Goal: Use online tool/utility: Utilize a website feature to perform a specific function

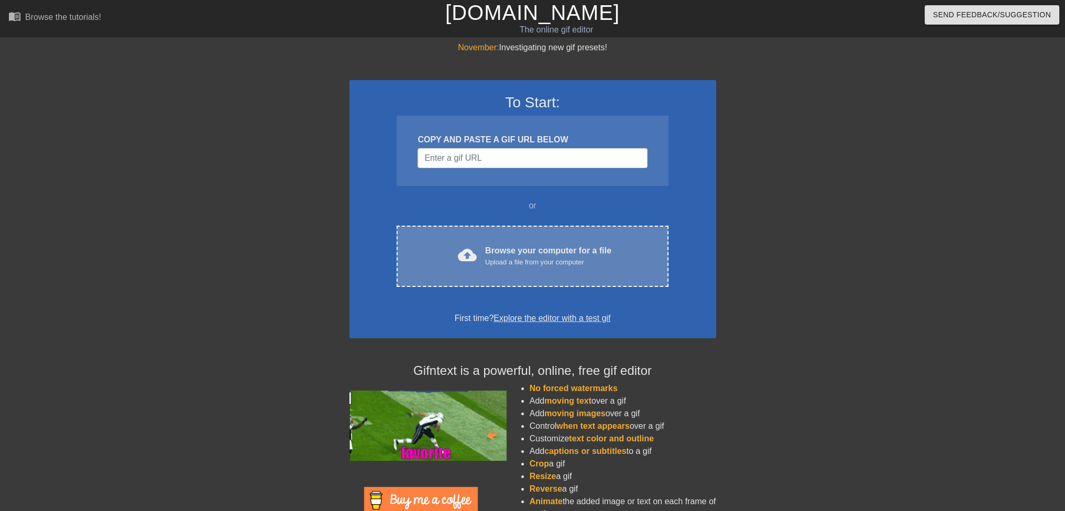
click at [522, 263] on div "Upload a file from your computer" at bounding box center [548, 262] width 126 height 10
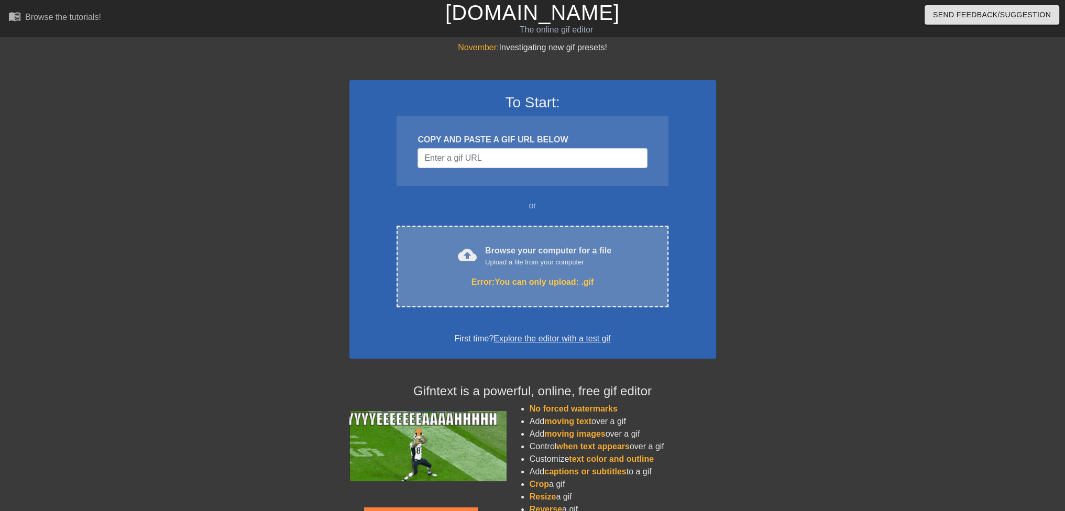
click at [509, 282] on div "Error: You can only upload: .gif" at bounding box center [531, 282] width 227 height 13
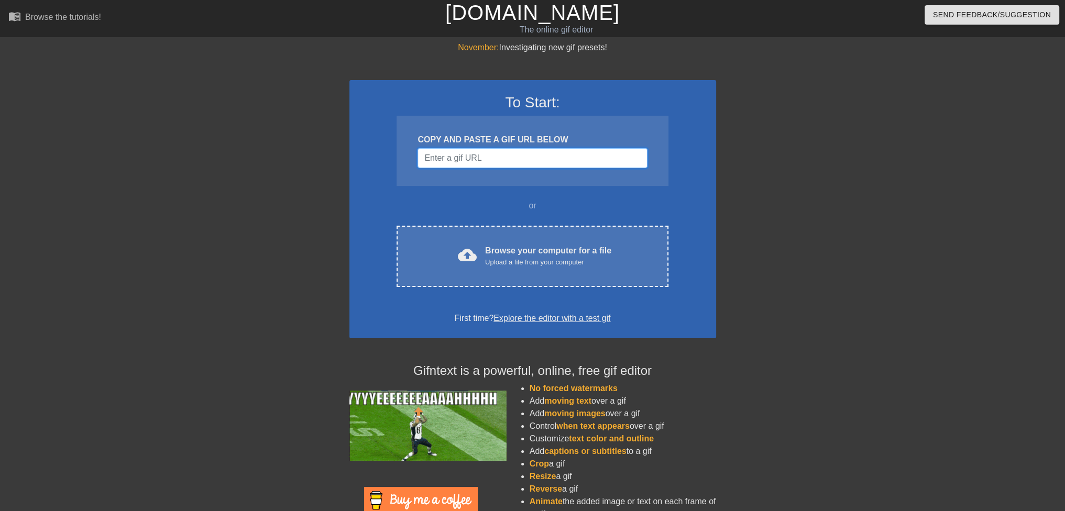
click at [507, 161] on input "Username" at bounding box center [531, 158] width 229 height 20
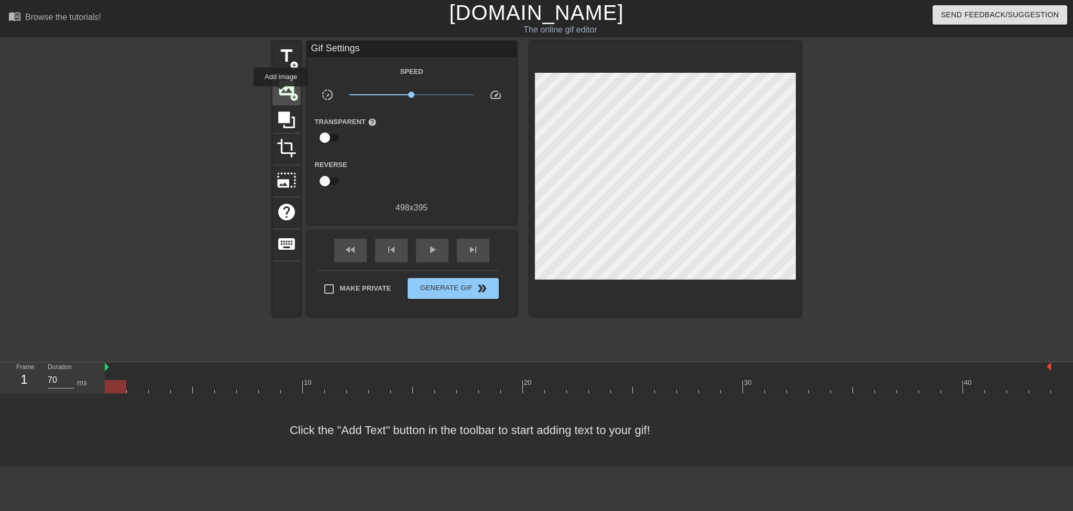
click at [281, 94] on span "image" at bounding box center [287, 88] width 20 height 20
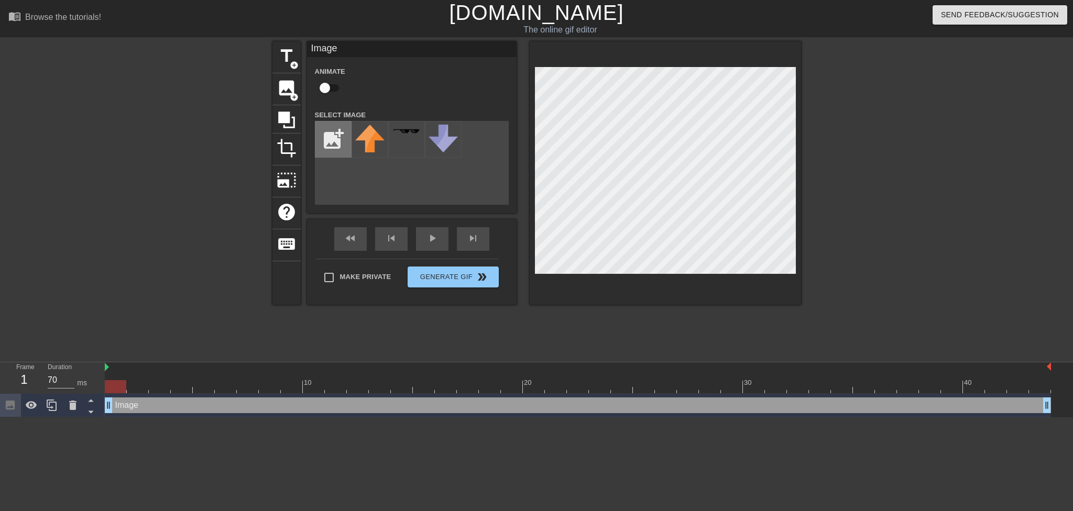
click at [338, 134] on input "file" at bounding box center [333, 140] width 36 height 36
type input "C:\fakepath\podgornii.png"
click at [376, 140] on img at bounding box center [369, 140] width 29 height 30
click at [427, 238] on div "play_arrow" at bounding box center [432, 239] width 32 height 24
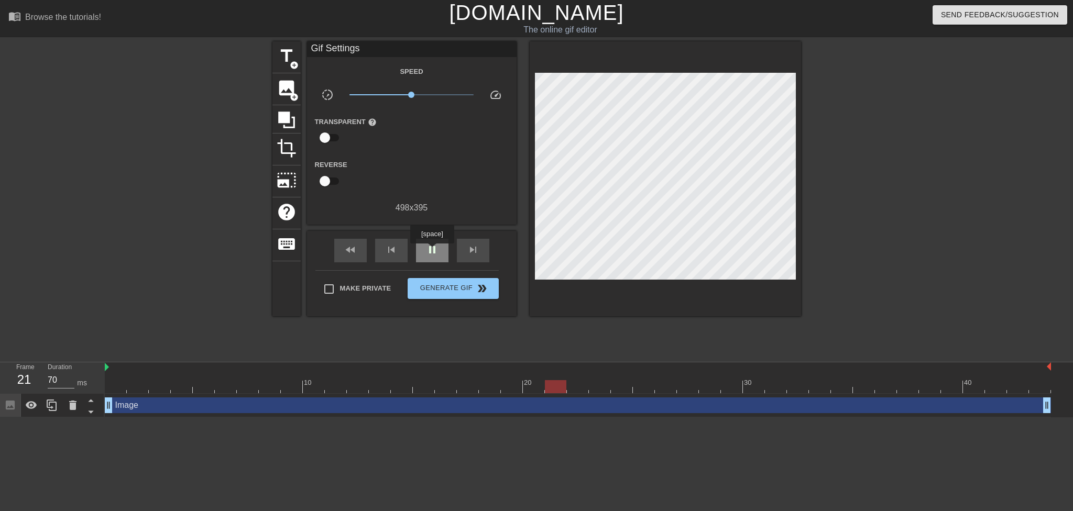
click at [432, 251] on span "pause" at bounding box center [432, 250] width 13 height 13
click at [426, 247] on span "play_arrow" at bounding box center [432, 250] width 13 height 13
click at [426, 247] on span "pause" at bounding box center [432, 250] width 13 height 13
click at [296, 85] on div "image add_circle" at bounding box center [286, 89] width 28 height 32
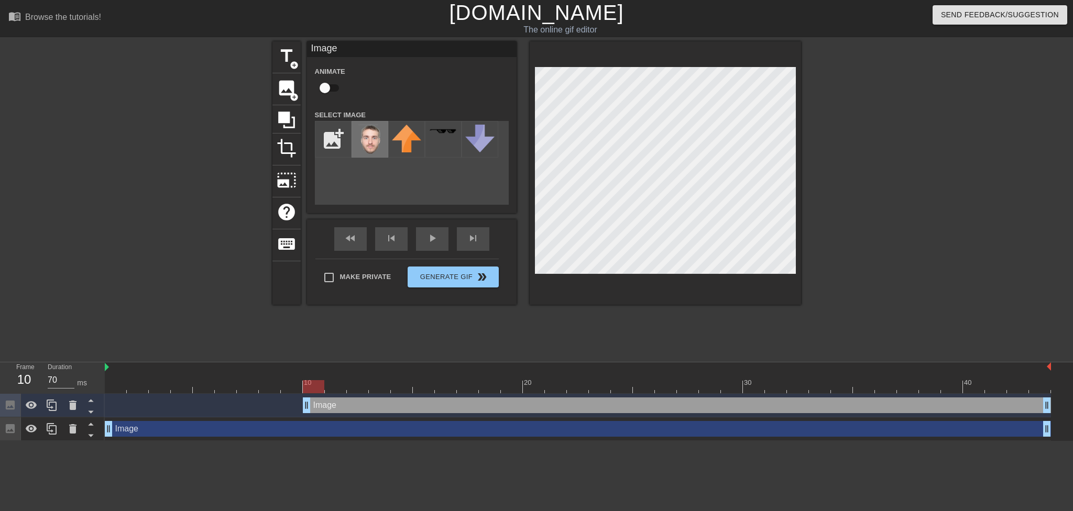
click at [368, 136] on img at bounding box center [369, 140] width 29 height 30
click at [481, 133] on img at bounding box center [479, 139] width 29 height 28
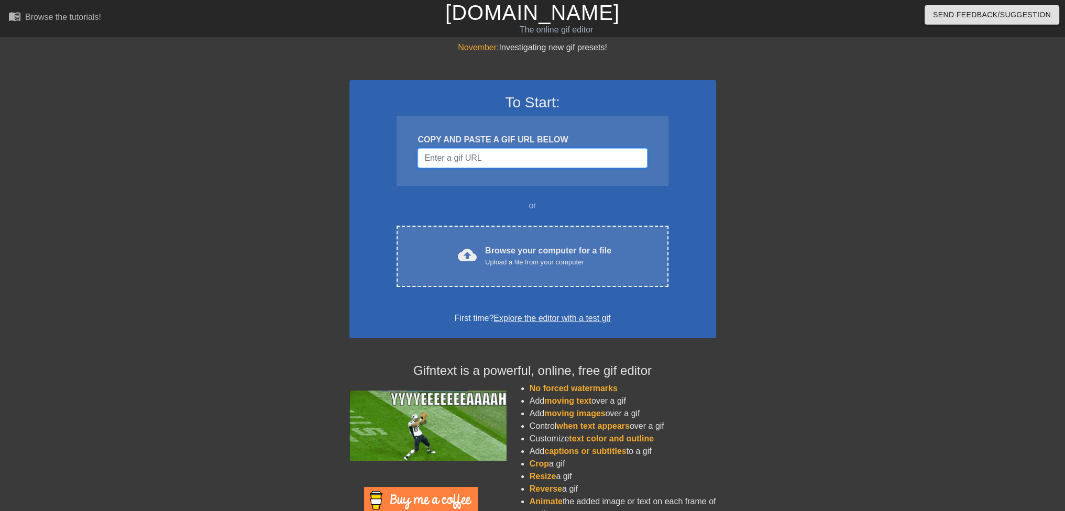
click at [491, 152] on input "Username" at bounding box center [531, 158] width 229 height 20
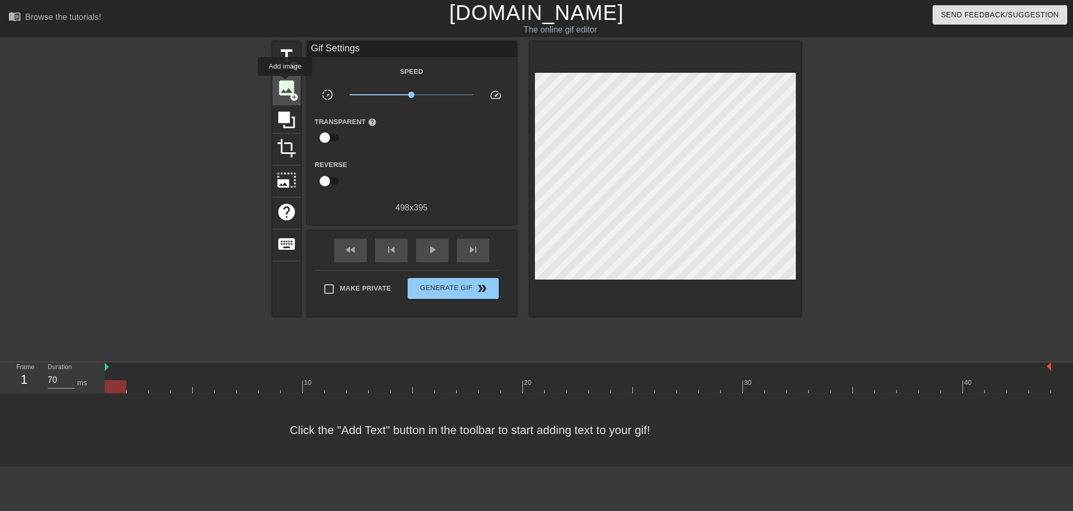
click at [285, 83] on span "image" at bounding box center [287, 88] width 20 height 20
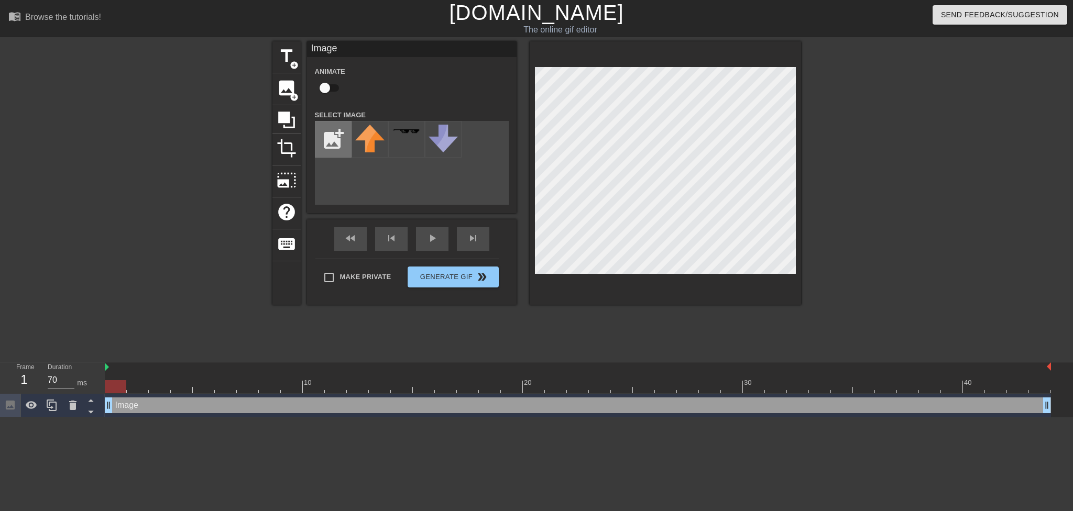
click at [331, 136] on input "file" at bounding box center [333, 140] width 36 height 36
type input "C:\fakepath\podgornii.png"
click at [373, 131] on img at bounding box center [369, 140] width 29 height 30
click at [134, 405] on div "Image drag_handle drag_handle" at bounding box center [578, 406] width 946 height 16
drag, startPoint x: 107, startPoint y: 367, endPoint x: 52, endPoint y: 348, distance: 58.1
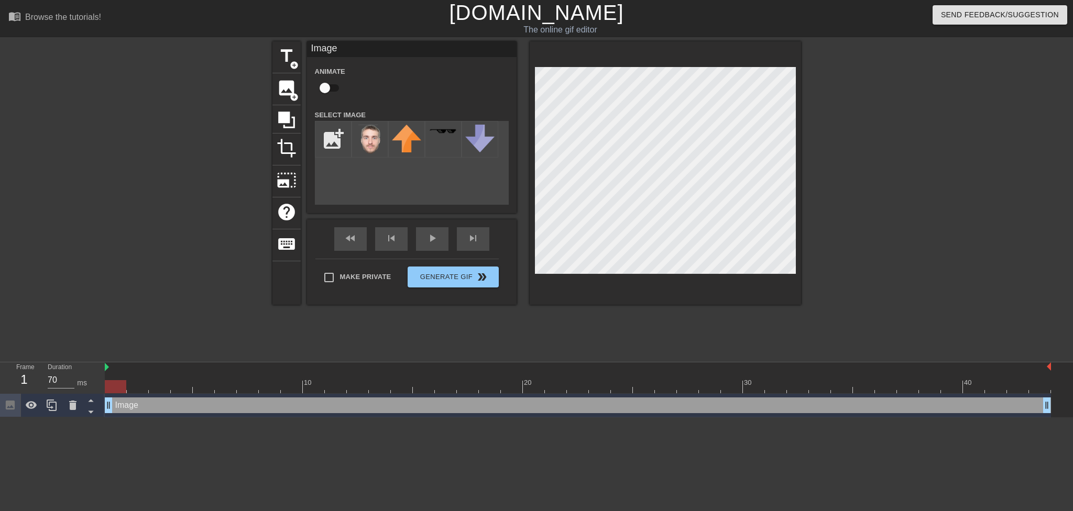
click at [52, 348] on div "menu_book Browse the tutorials! [DOMAIN_NAME] The online gif editor Send Feedba…" at bounding box center [536, 208] width 1073 height 417
click at [124, 385] on div at bounding box center [115, 386] width 21 height 13
drag, startPoint x: 124, startPoint y: 385, endPoint x: 130, endPoint y: 384, distance: 5.8
click at [126, 384] on div at bounding box center [115, 386] width 21 height 13
drag, startPoint x: 143, startPoint y: 383, endPoint x: 118, endPoint y: 379, distance: 25.5
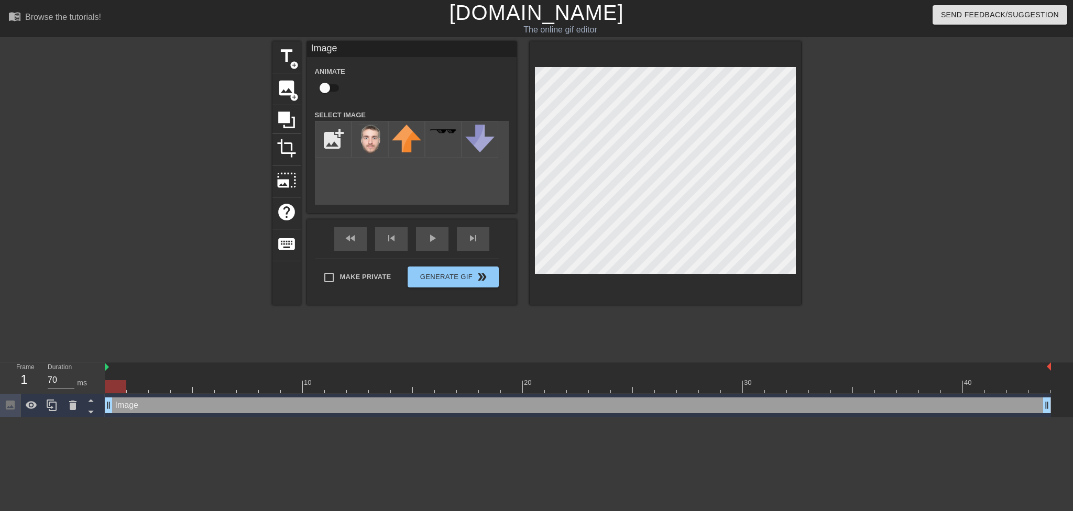
click at [118, 379] on div "10 20 30 40" at bounding box center [578, 377] width 946 height 31
drag, startPoint x: 113, startPoint y: 408, endPoint x: 176, endPoint y: 412, distance: 63.0
drag, startPoint x: 181, startPoint y: 387, endPoint x: 210, endPoint y: 387, distance: 28.8
click at [210, 387] on div at bounding box center [203, 386] width 21 height 13
click at [180, 392] on div at bounding box center [578, 386] width 946 height 13
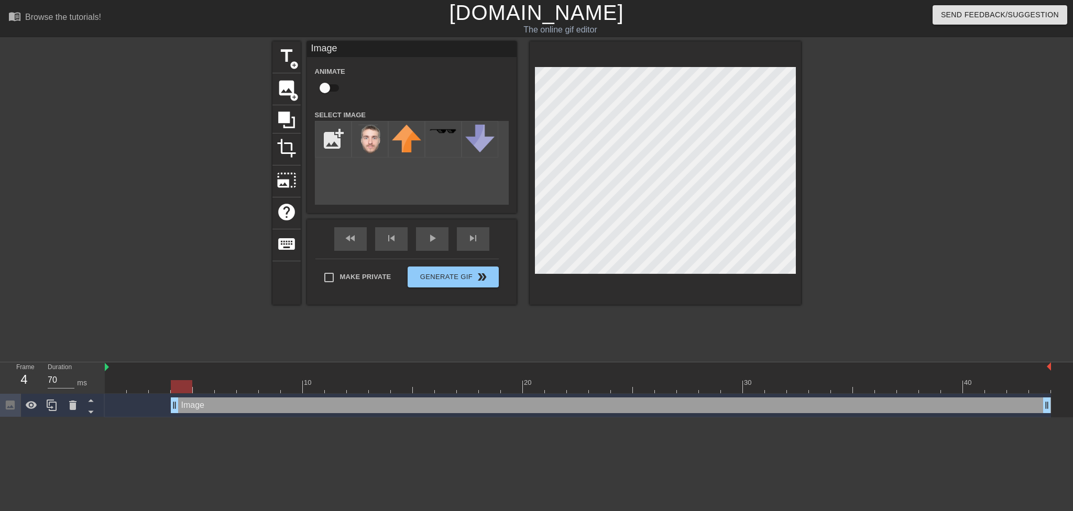
click at [160, 390] on div at bounding box center [578, 386] width 946 height 13
click at [139, 387] on div at bounding box center [578, 386] width 946 height 13
click at [118, 385] on div at bounding box center [578, 386] width 946 height 13
click at [136, 387] on div at bounding box center [578, 386] width 946 height 13
click at [163, 387] on div at bounding box center [578, 386] width 946 height 13
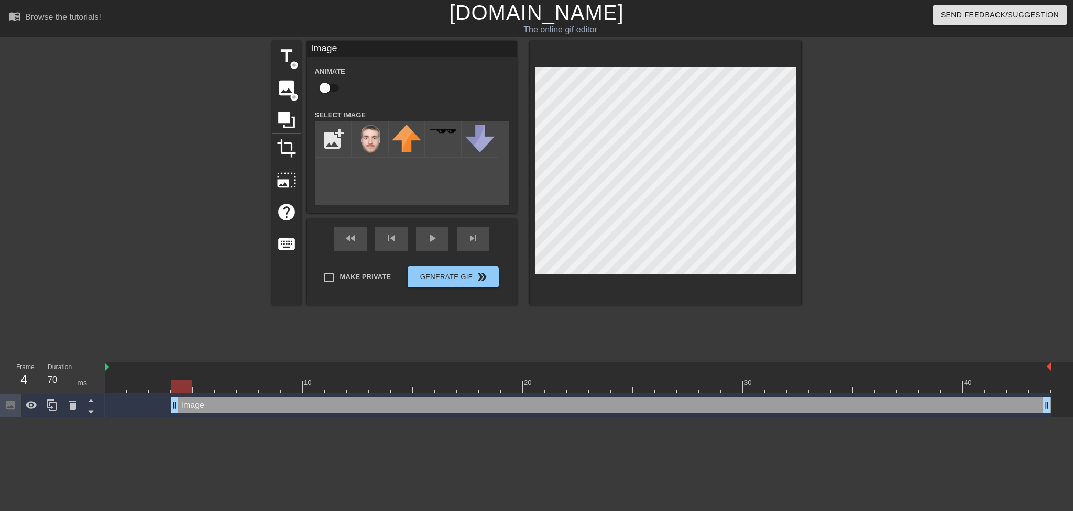
click at [184, 385] on div at bounding box center [578, 386] width 946 height 13
drag, startPoint x: 180, startPoint y: 385, endPoint x: 103, endPoint y: 381, distance: 76.6
click at [103, 381] on div "Frame 1 Duration 70 ms 10 20 30 40 Image drag_handle drag_handle" at bounding box center [536, 389] width 1073 height 55
drag, startPoint x: 174, startPoint y: 404, endPoint x: 74, endPoint y: 406, distance: 100.1
click at [74, 406] on div "Frame 1 Duration 70 ms 10 20 30 40 Image drag_handle drag_handle" at bounding box center [536, 389] width 1073 height 55
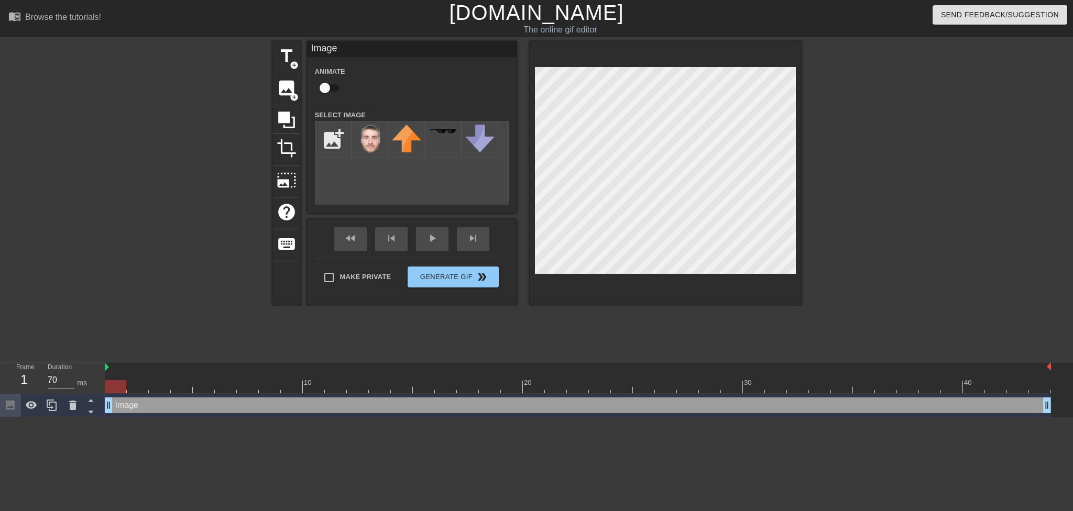
click at [25, 379] on div "1" at bounding box center [24, 379] width 16 height 19
click at [121, 381] on div at bounding box center [115, 386] width 21 height 13
drag, startPoint x: 106, startPoint y: 367, endPoint x: 97, endPoint y: 368, distance: 9.0
click at [97, 368] on div "Frame 1 Duration 70 ms 10 20 30 40 Image drag_handle drag_handle" at bounding box center [536, 389] width 1073 height 55
click at [129, 395] on div "Image drag_handle drag_handle" at bounding box center [578, 406] width 946 height 24
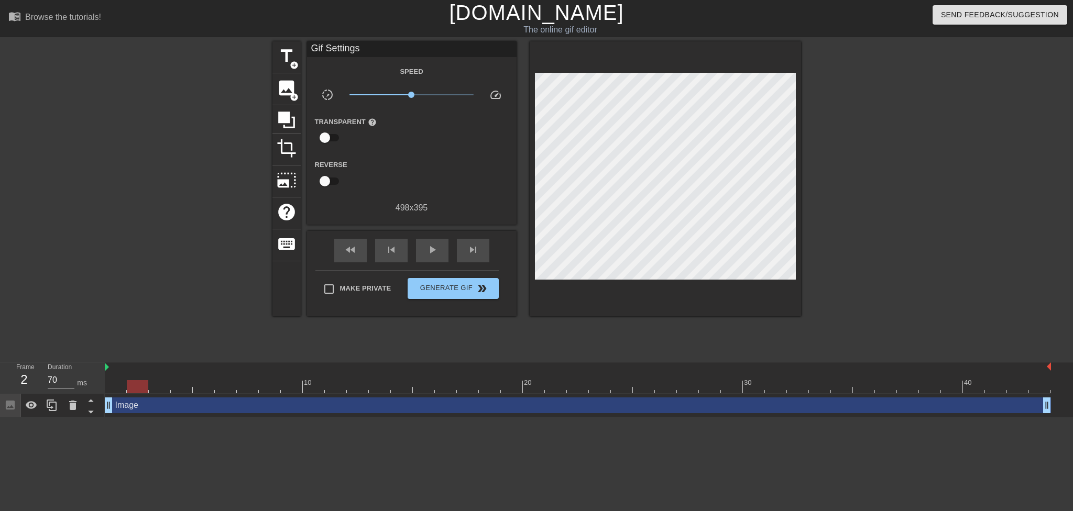
click at [129, 387] on div at bounding box center [578, 386] width 946 height 13
click at [163, 387] on div at bounding box center [578, 386] width 946 height 13
click at [135, 387] on div at bounding box center [578, 386] width 946 height 13
click at [112, 385] on div at bounding box center [578, 386] width 946 height 13
click at [136, 387] on div at bounding box center [578, 386] width 946 height 13
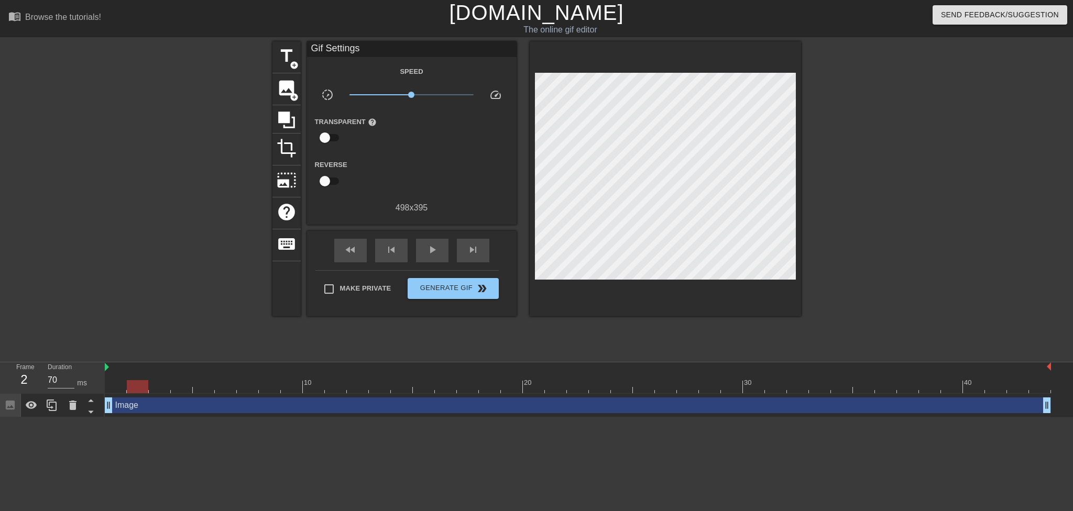
click at [152, 390] on div at bounding box center [578, 386] width 946 height 13
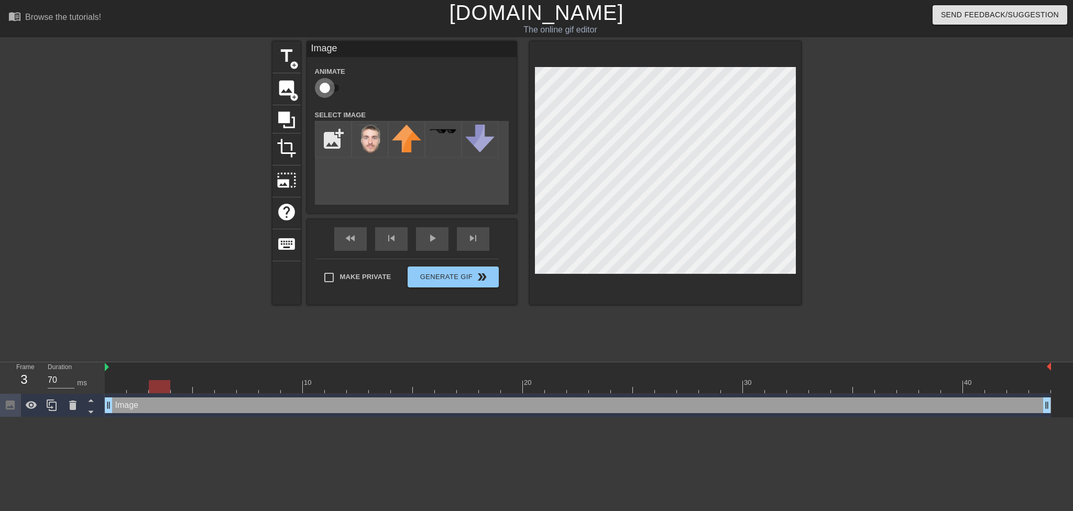
click at [328, 84] on input "checkbox" at bounding box center [325, 88] width 60 height 20
checkbox input "true"
click at [109, 380] on div at bounding box center [578, 386] width 946 height 13
click at [427, 236] on div "fast_rewind skip_previous play_arrow skip_next" at bounding box center [411, 238] width 171 height 39
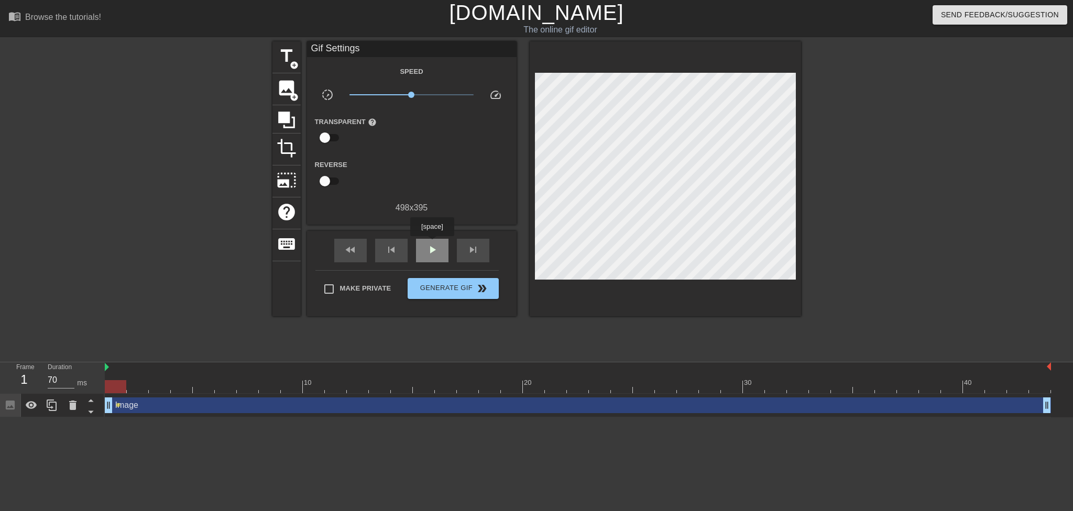
click at [432, 244] on span "play_arrow" at bounding box center [432, 250] width 13 height 13
click at [432, 244] on span "pause" at bounding box center [432, 250] width 13 height 13
drag, startPoint x: 402, startPoint y: 384, endPoint x: 97, endPoint y: 409, distance: 306.3
click at [97, 409] on div "Frame 1 Duration 70 ms 10 20 30 40 Image drag_handle drag_handle lens" at bounding box center [536, 389] width 1073 height 55
click at [130, 411] on div "Image drag_handle drag_handle" at bounding box center [578, 406] width 946 height 16
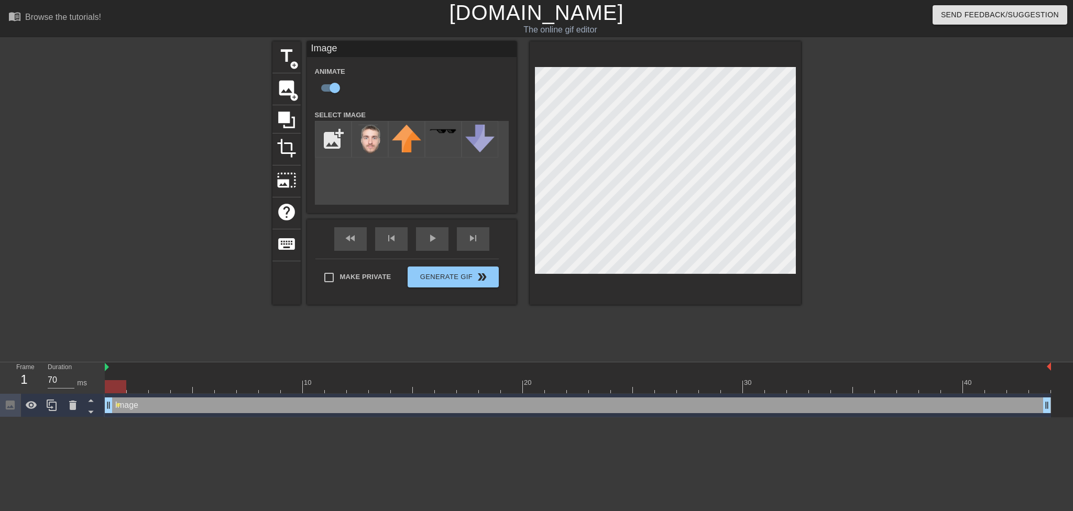
click at [141, 388] on div at bounding box center [578, 386] width 946 height 13
click at [160, 388] on div at bounding box center [578, 386] width 946 height 13
click at [197, 388] on div at bounding box center [578, 386] width 946 height 13
click at [233, 385] on div at bounding box center [578, 386] width 946 height 13
click at [252, 388] on div at bounding box center [578, 386] width 946 height 13
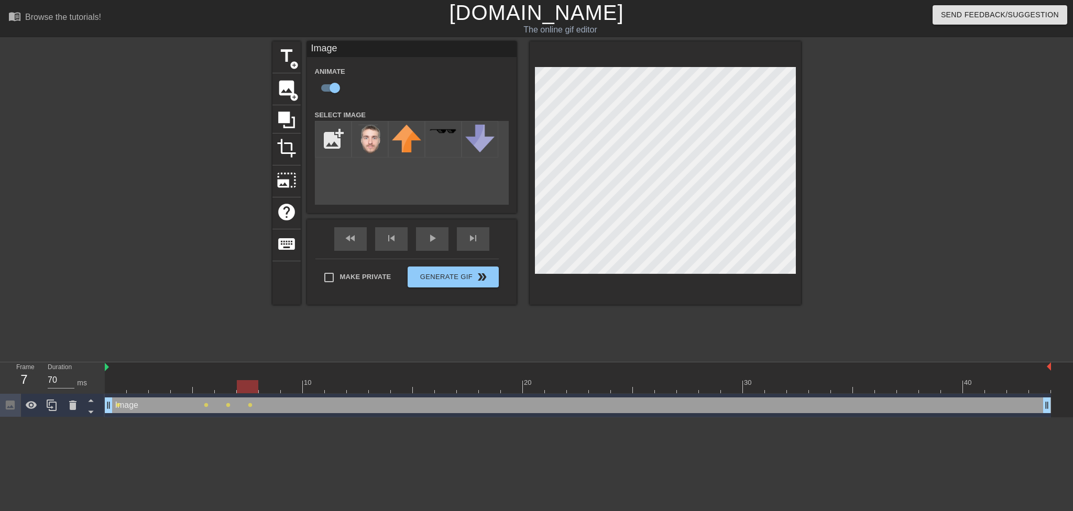
click at [266, 387] on div at bounding box center [578, 386] width 946 height 13
click at [290, 387] on div at bounding box center [578, 386] width 946 height 13
click at [316, 387] on div at bounding box center [578, 386] width 946 height 13
click at [335, 389] on div at bounding box center [578, 386] width 946 height 13
click at [356, 389] on div at bounding box center [578, 386] width 946 height 13
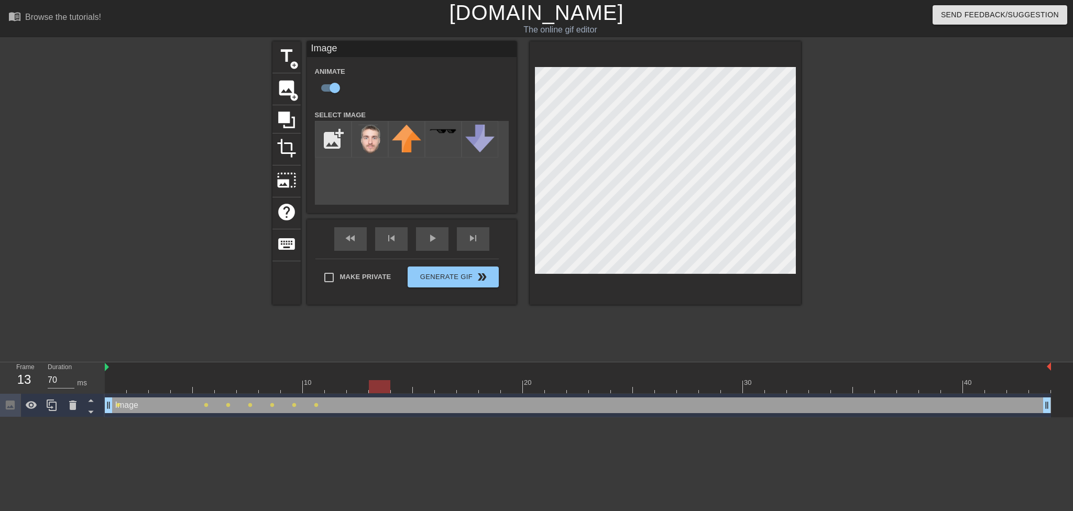
click at [375, 389] on div at bounding box center [578, 386] width 946 height 13
click at [394, 388] on div at bounding box center [578, 386] width 946 height 13
click at [418, 389] on div at bounding box center [578, 386] width 946 height 13
click at [446, 389] on div at bounding box center [578, 386] width 946 height 13
click at [469, 392] on div at bounding box center [578, 386] width 946 height 13
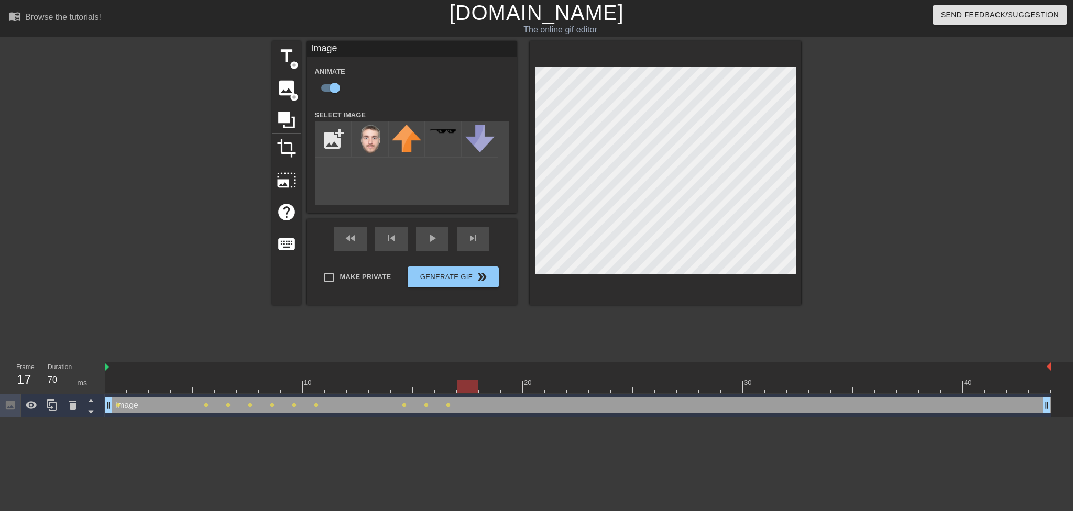
click at [490, 391] on div at bounding box center [578, 386] width 946 height 13
click at [515, 390] on div at bounding box center [578, 386] width 946 height 13
click at [536, 387] on div at bounding box center [578, 386] width 946 height 13
click at [553, 387] on div at bounding box center [578, 386] width 946 height 13
click at [577, 393] on div at bounding box center [578, 386] width 946 height 13
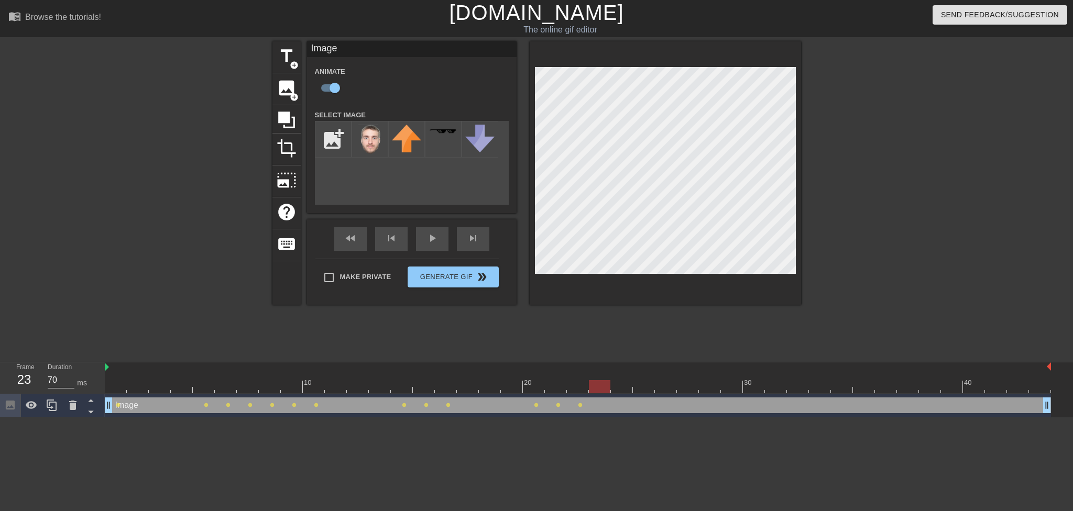
click at [600, 389] on div at bounding box center [578, 386] width 946 height 13
click at [620, 389] on div at bounding box center [578, 386] width 946 height 13
click at [651, 390] on div at bounding box center [578, 386] width 946 height 13
click at [664, 391] on div at bounding box center [578, 386] width 946 height 13
click at [681, 388] on div at bounding box center [578, 386] width 946 height 13
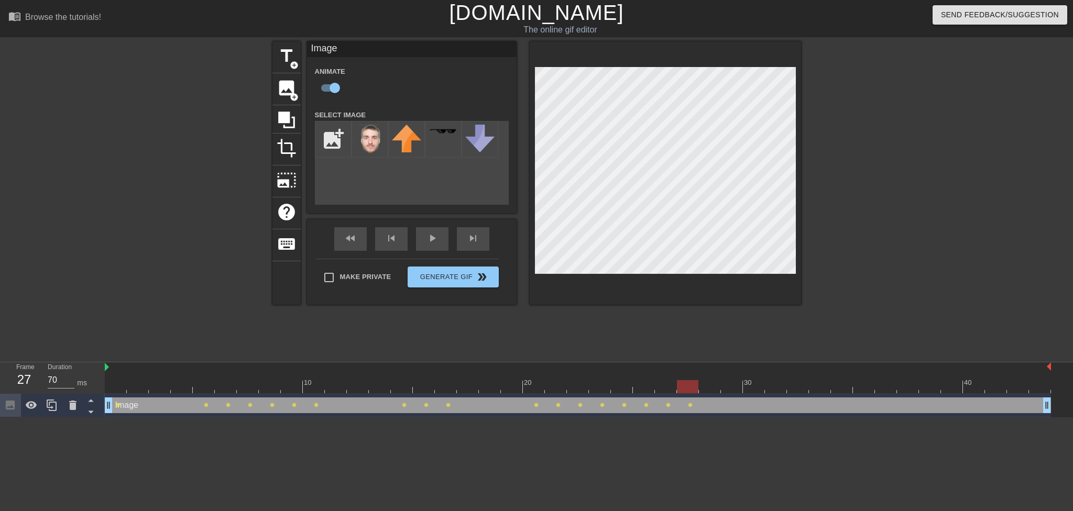
click at [715, 388] on div at bounding box center [578, 386] width 946 height 13
click at [729, 389] on div at bounding box center [578, 386] width 946 height 13
click at [755, 391] on div at bounding box center [578, 386] width 946 height 13
click at [777, 389] on div at bounding box center [578, 386] width 946 height 13
click at [801, 389] on div at bounding box center [578, 386] width 946 height 13
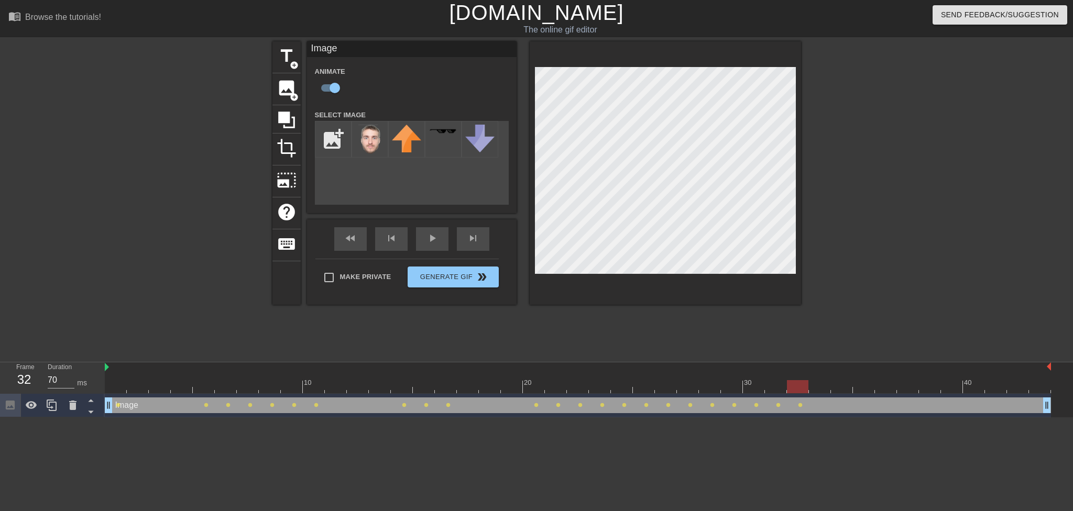
click at [817, 392] on div at bounding box center [578, 386] width 946 height 13
click at [846, 391] on div at bounding box center [578, 386] width 946 height 13
click at [857, 391] on div at bounding box center [578, 386] width 946 height 13
click at [882, 389] on div at bounding box center [578, 386] width 946 height 13
click at [905, 389] on div at bounding box center [578, 386] width 946 height 13
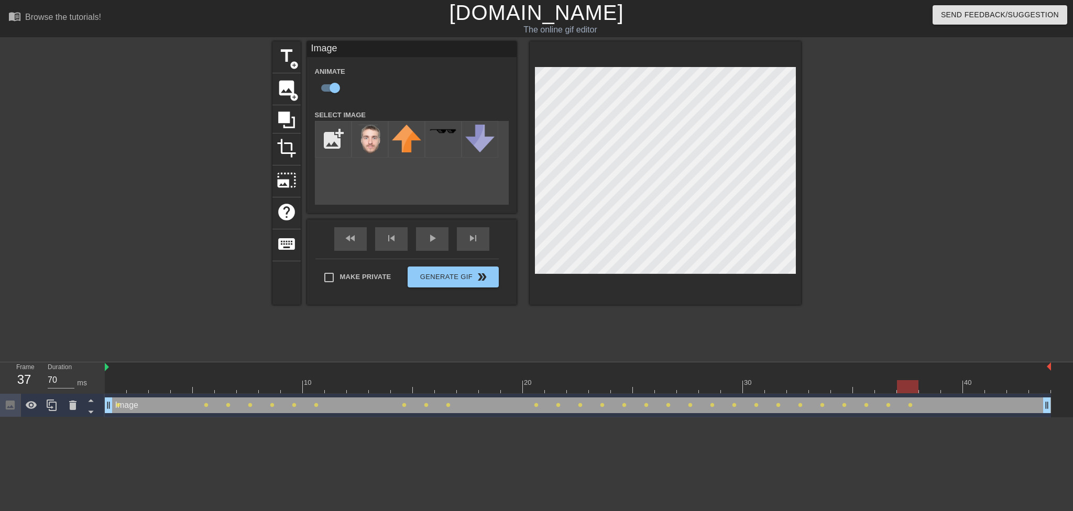
click at [926, 390] on div at bounding box center [578, 386] width 946 height 13
click at [952, 389] on div at bounding box center [578, 386] width 946 height 13
click at [981, 388] on div at bounding box center [578, 386] width 946 height 13
click at [999, 391] on div at bounding box center [578, 386] width 946 height 13
click at [1020, 391] on div at bounding box center [578, 386] width 946 height 13
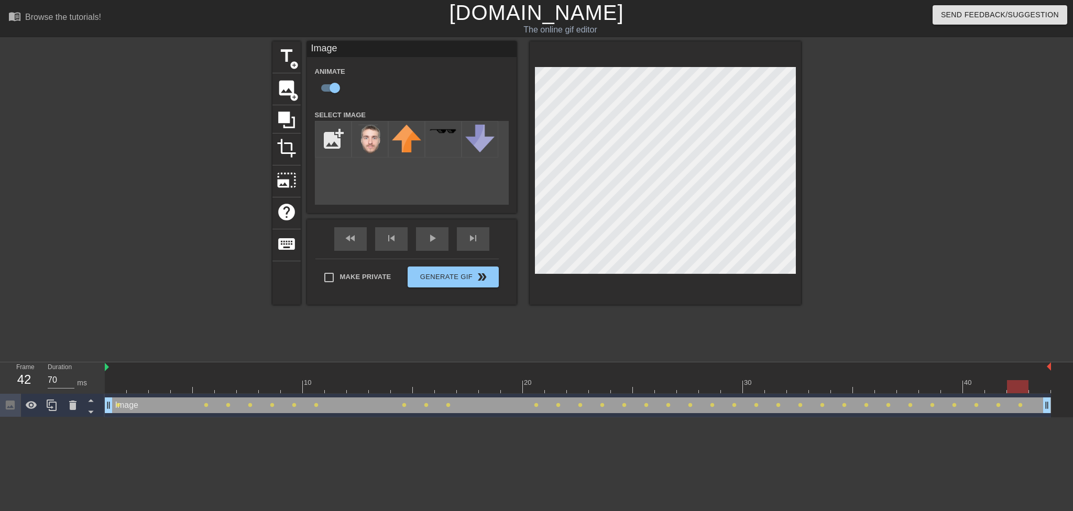
click at [1038, 389] on div at bounding box center [578, 386] width 946 height 13
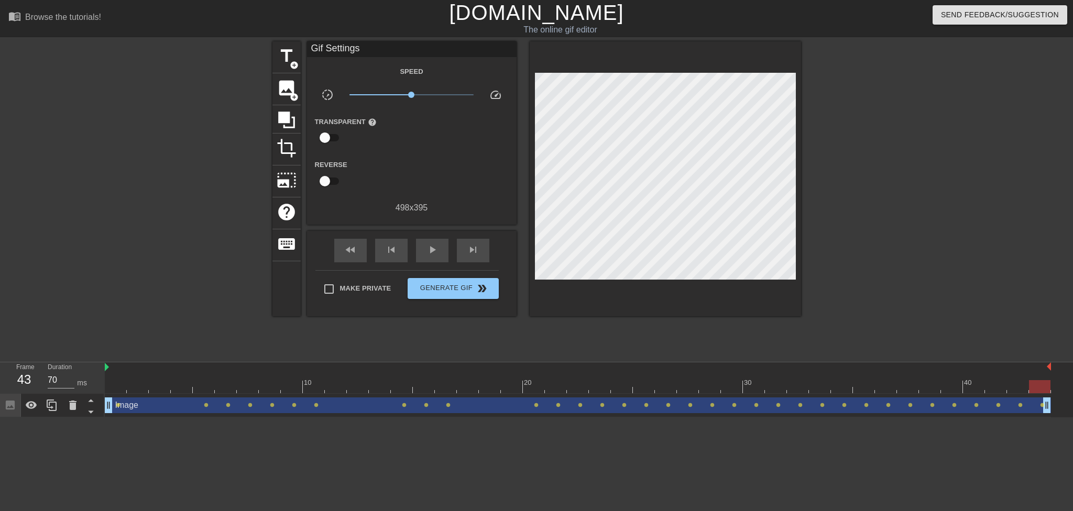
click at [1064, 398] on div "Image drag_handle drag_handle lens lens lens lens lens lens lens lens lens lens…" at bounding box center [589, 406] width 968 height 24
click at [423, 250] on div "play_arrow" at bounding box center [432, 251] width 32 height 24
click at [414, 251] on div "fast_rewind skip_previous pause skip_next" at bounding box center [411, 250] width 171 height 39
click at [428, 251] on span "pause" at bounding box center [432, 250] width 13 height 13
click at [138, 381] on div at bounding box center [578, 386] width 946 height 13
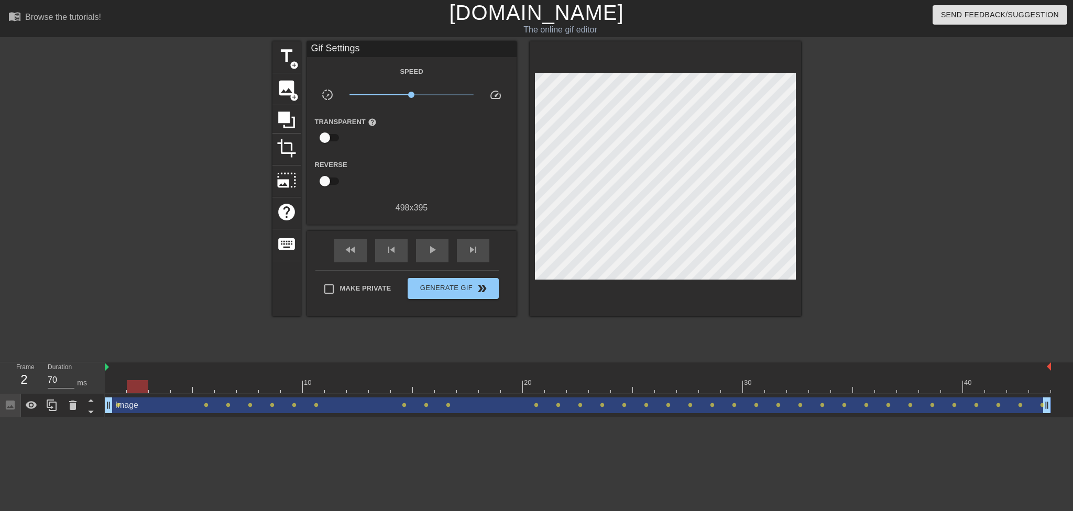
click at [120, 383] on div at bounding box center [578, 386] width 946 height 13
click at [138, 398] on div "Image drag_handle drag_handle" at bounding box center [578, 406] width 946 height 16
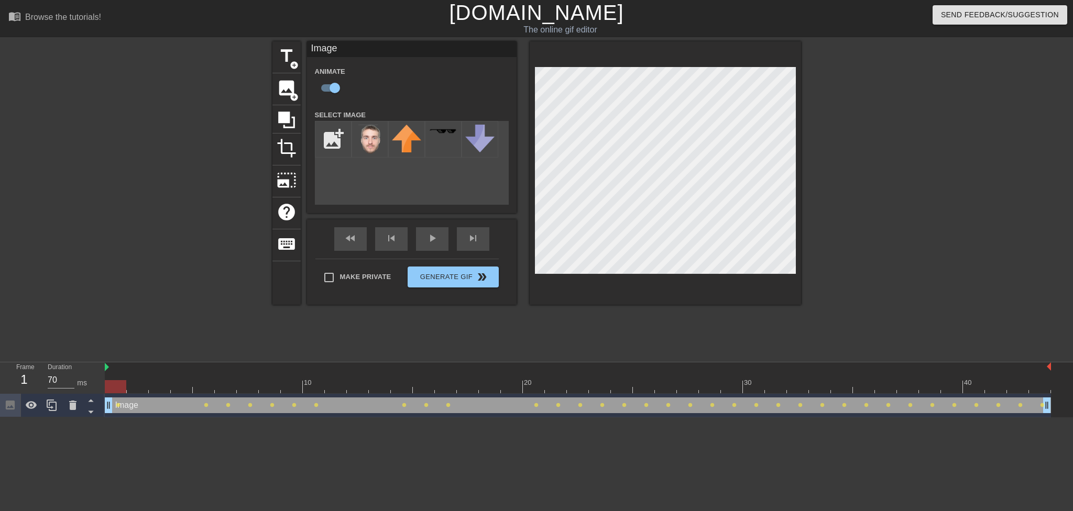
click at [133, 385] on div at bounding box center [578, 386] width 946 height 13
click at [161, 382] on div at bounding box center [578, 386] width 946 height 13
click at [184, 390] on div at bounding box center [578, 386] width 946 height 13
click at [201, 389] on div at bounding box center [578, 386] width 946 height 13
click at [225, 387] on div at bounding box center [578, 386] width 946 height 13
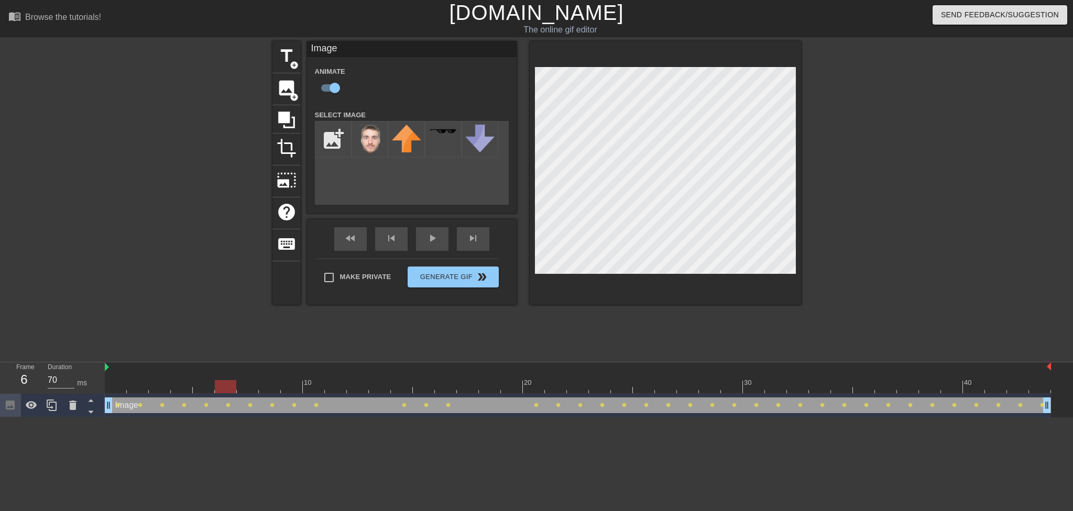
click at [247, 389] on div at bounding box center [578, 386] width 946 height 13
click at [269, 387] on div at bounding box center [578, 386] width 946 height 13
click at [294, 387] on div at bounding box center [578, 386] width 946 height 13
click at [318, 385] on div at bounding box center [578, 386] width 946 height 13
click at [335, 389] on div at bounding box center [578, 386] width 946 height 13
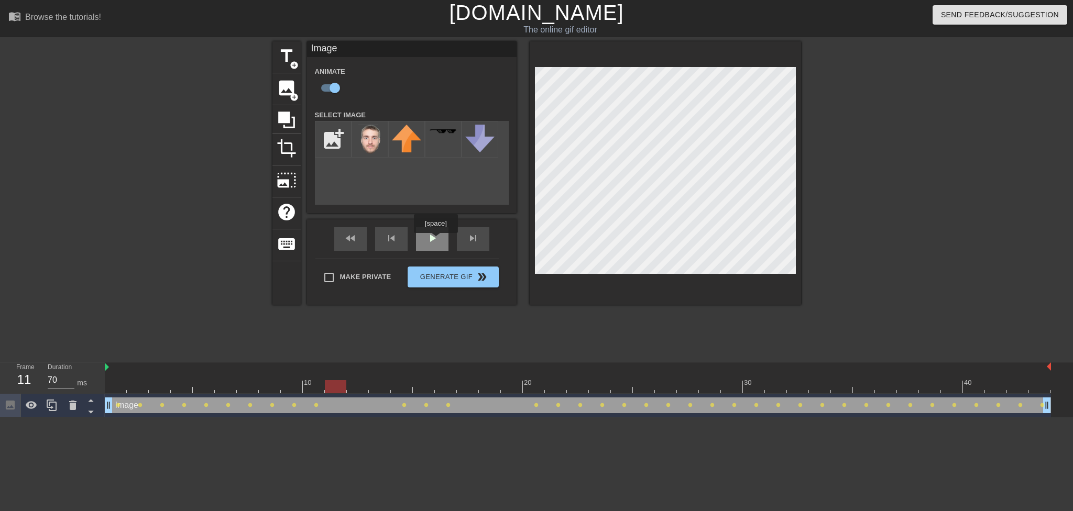
click at [433, 240] on div "play_arrow" at bounding box center [432, 239] width 32 height 24
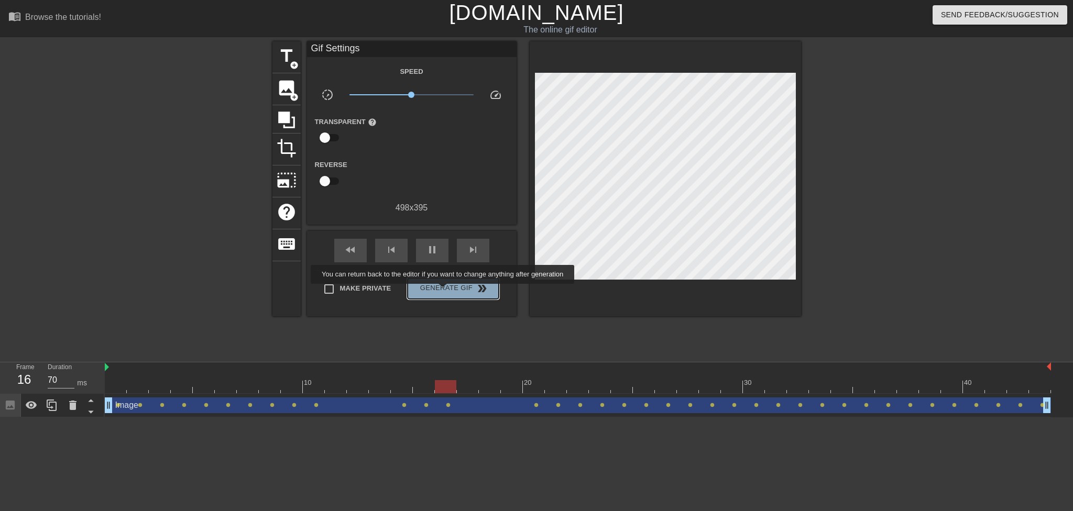
click at [444, 291] on span "Generate Gif double_arrow" at bounding box center [453, 288] width 82 height 13
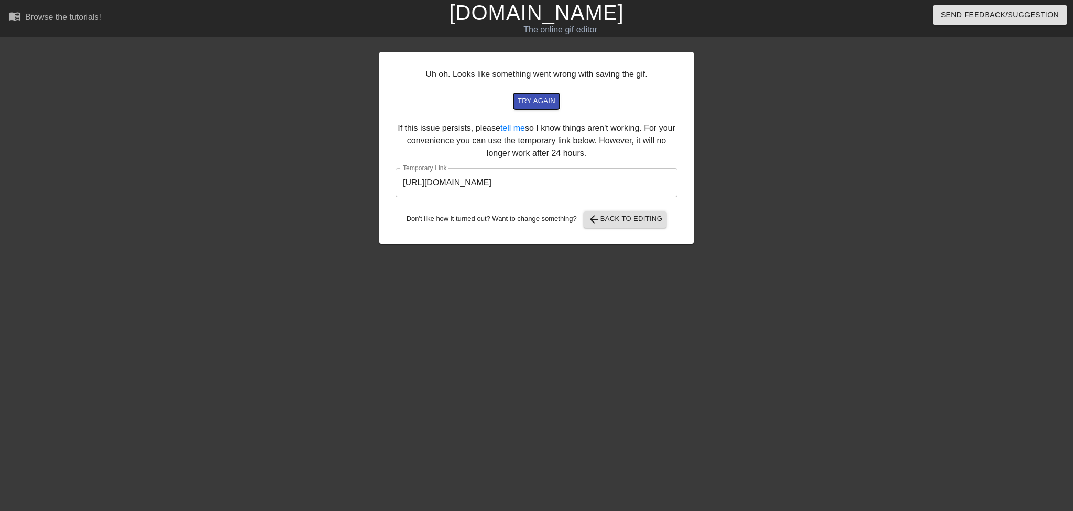
click at [537, 102] on span "try again" at bounding box center [536, 101] width 38 height 12
click at [461, 188] on input "[URL][DOMAIN_NAME]" at bounding box center [536, 182] width 282 height 29
